Goal: Browse casually: Explore the website without a specific task or goal

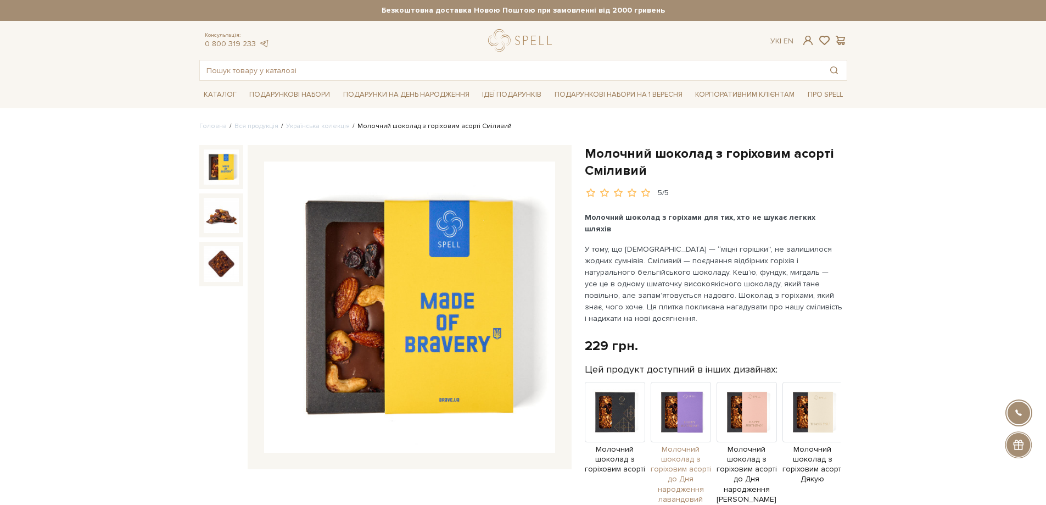
click at [693, 401] on img at bounding box center [681, 412] width 60 height 60
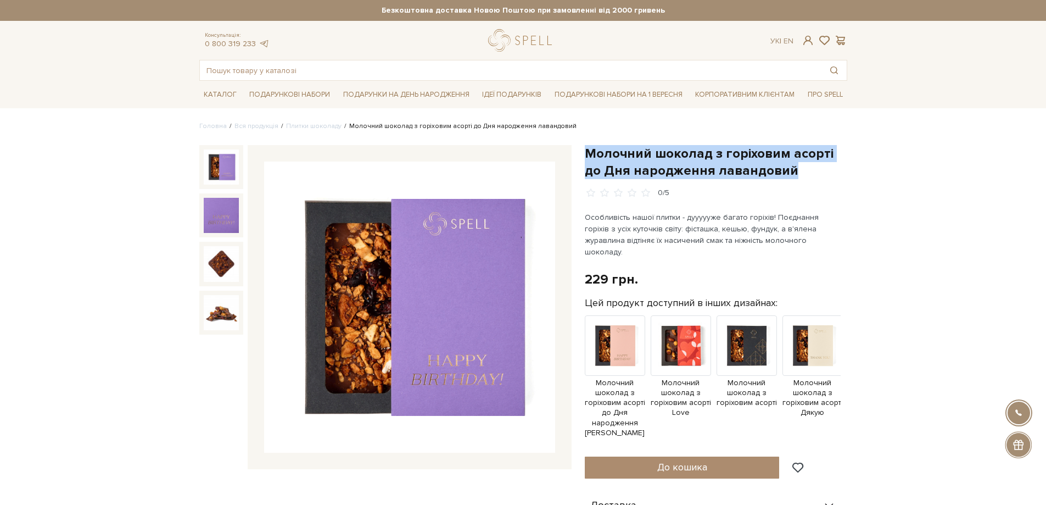
drag, startPoint x: 588, startPoint y: 150, endPoint x: 785, endPoint y: 179, distance: 198.7
click at [785, 179] on h1 "Молочний шоколад з горіховим асорті до Дня народження лавандовий" at bounding box center [716, 162] width 263 height 34
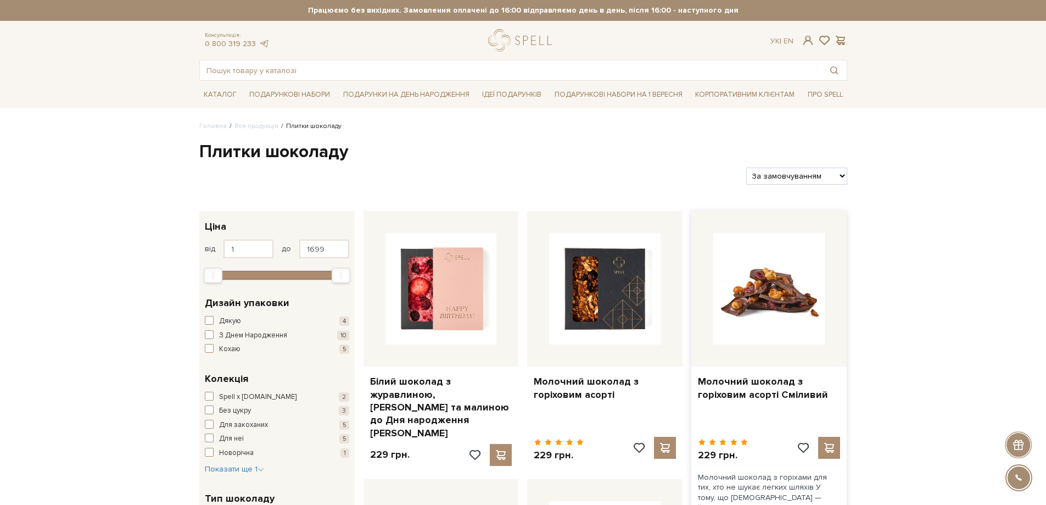
click at [765, 264] on img at bounding box center [768, 288] width 111 height 111
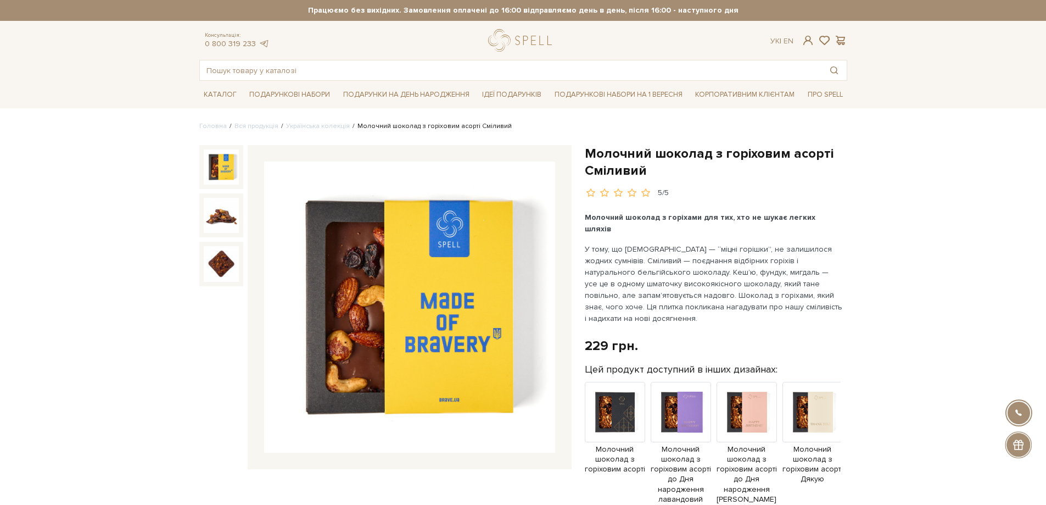
click at [232, 172] on img at bounding box center [221, 166] width 35 height 35
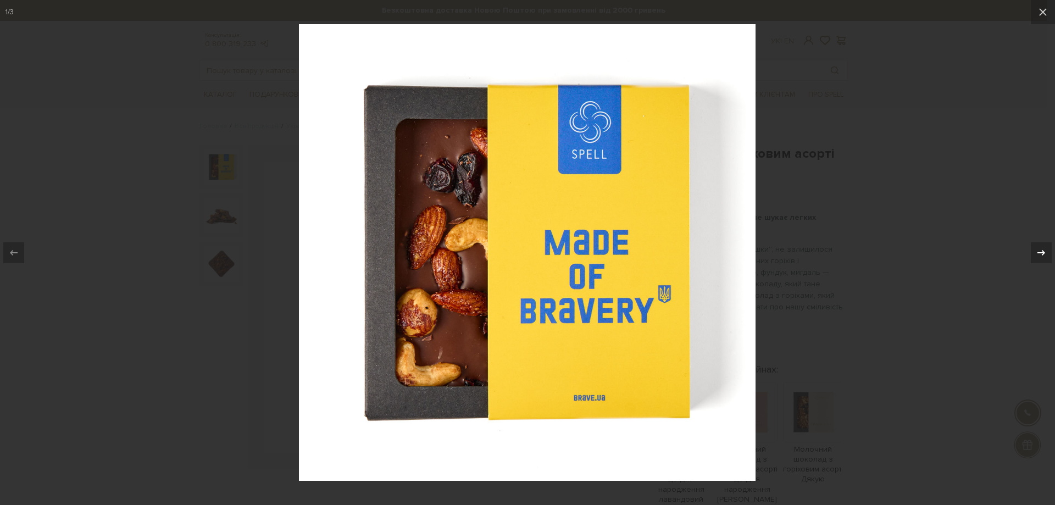
click at [1044, 252] on icon at bounding box center [1041, 251] width 8 height 5
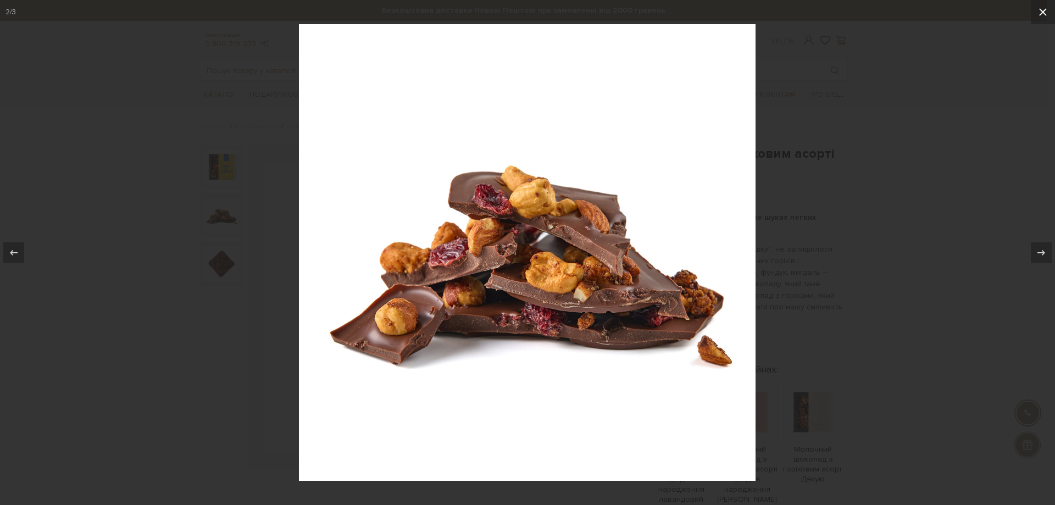
click at [1039, 12] on icon at bounding box center [1042, 11] width 13 height 13
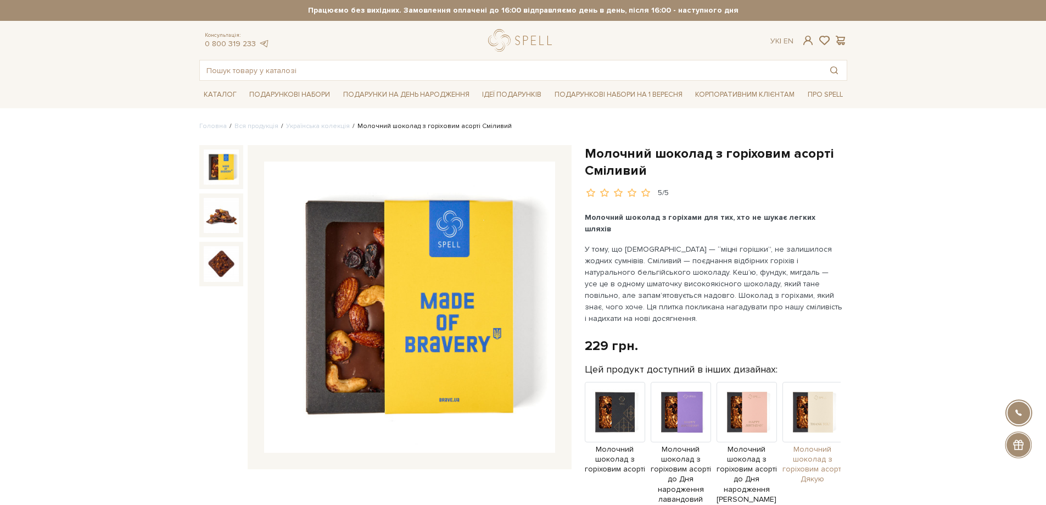
click at [810, 400] on img at bounding box center [813, 412] width 60 height 60
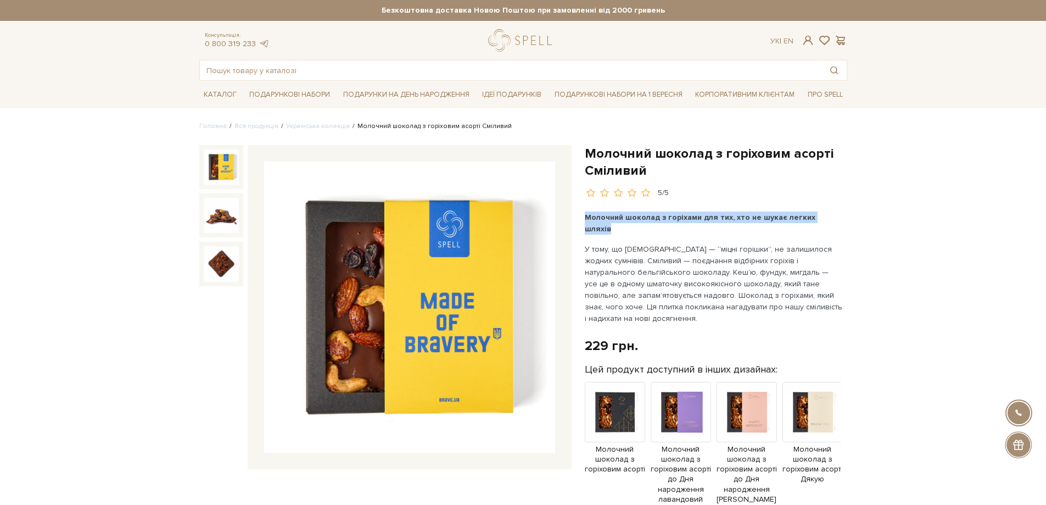
drag, startPoint x: 830, startPoint y: 215, endPoint x: 586, endPoint y: 216, distance: 245.0
click at [586, 216] on b "Молочний шоколад з горіхами для тих, хто не шукає легких шляхів" at bounding box center [700, 223] width 231 height 21
drag, startPoint x: 586, startPoint y: 216, endPoint x: 867, endPoint y: 209, distance: 281.3
